Goal: Find specific page/section: Find specific page/section

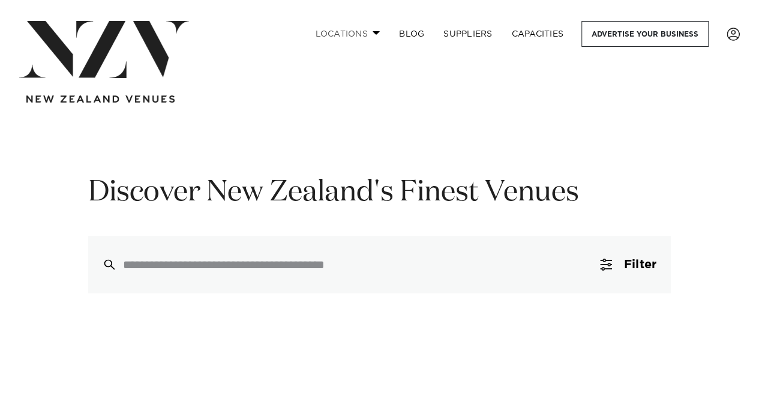
click at [364, 32] on link "Locations" at bounding box center [347, 34] width 84 height 26
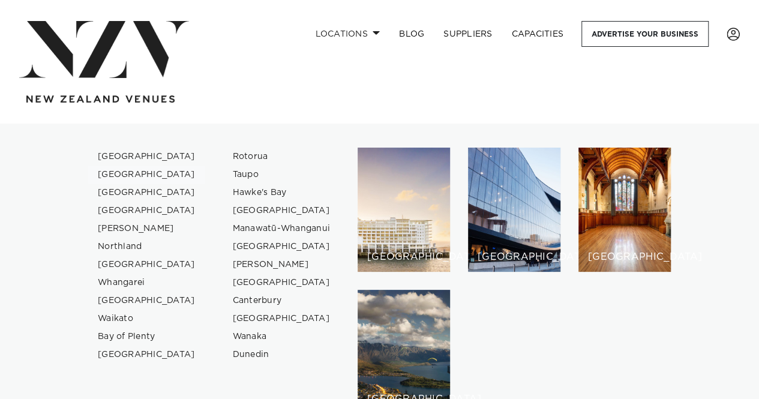
click at [121, 179] on link "[GEOGRAPHIC_DATA]" at bounding box center [146, 175] width 117 height 18
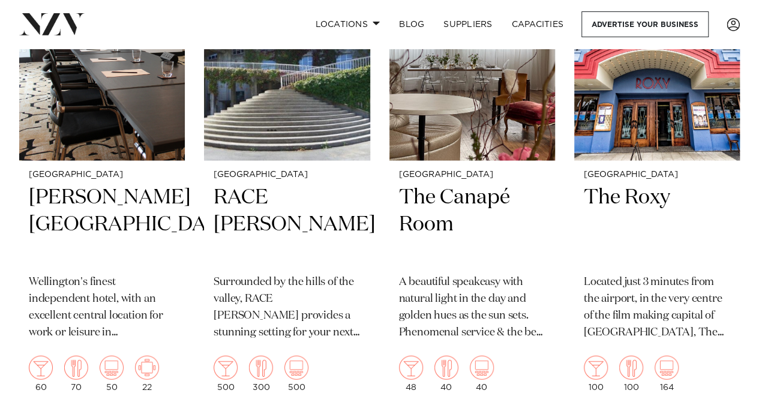
scroll to position [3481, 0]
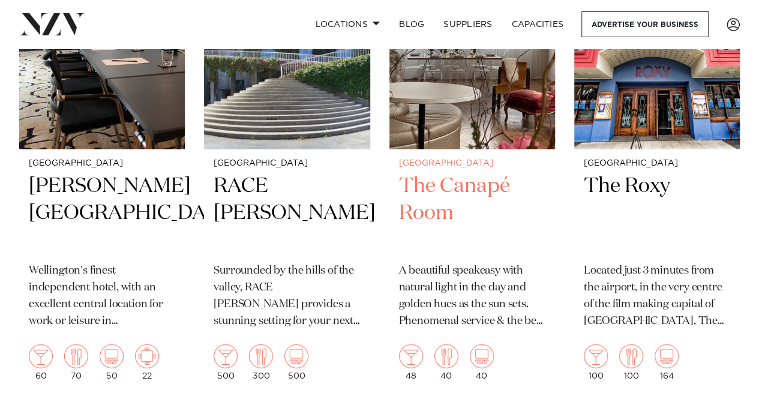
click at [461, 190] on h2 "The Canapé Room" at bounding box center [472, 213] width 146 height 81
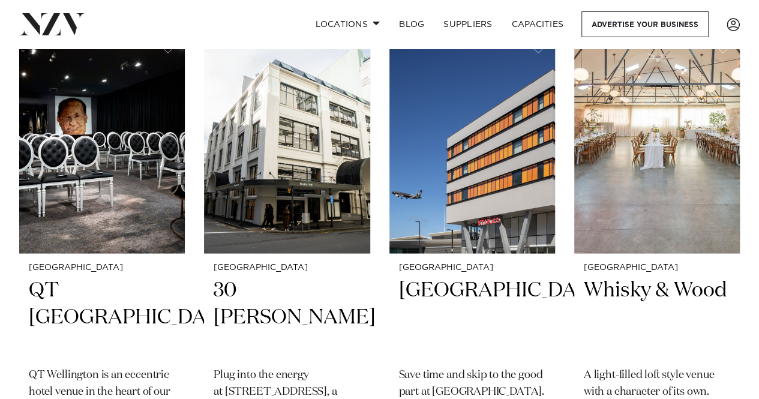
scroll to position [941, 0]
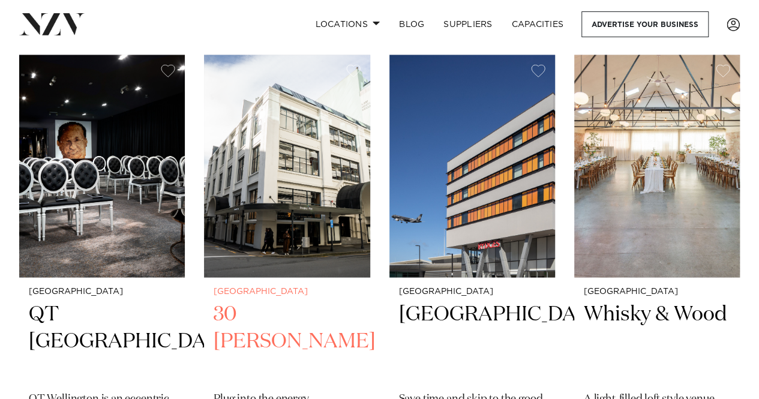
click at [292, 229] on img at bounding box center [287, 166] width 166 height 223
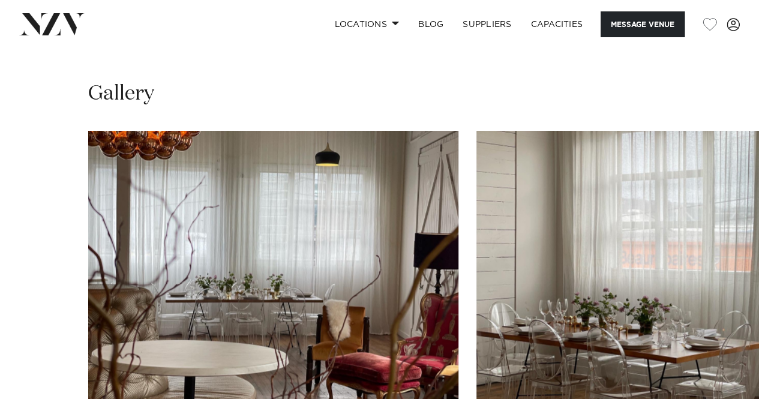
scroll to position [1200, 0]
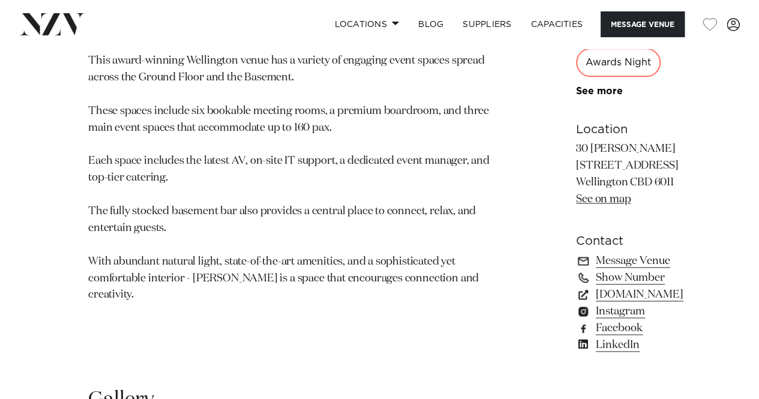
scroll to position [780, 0]
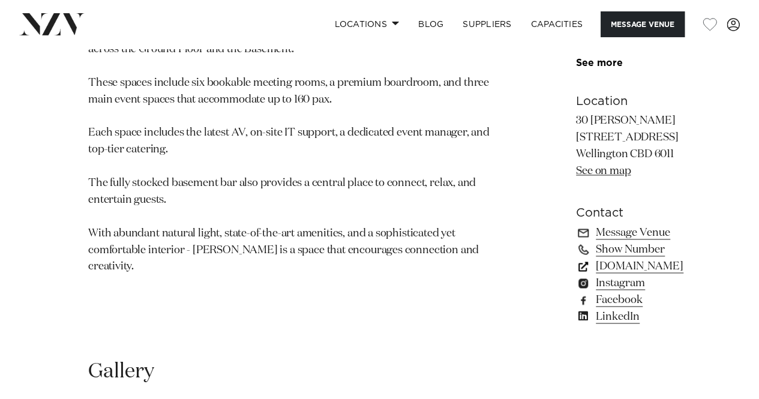
click at [576, 275] on link "precinctflex.co.nz" at bounding box center [641, 266] width 130 height 17
